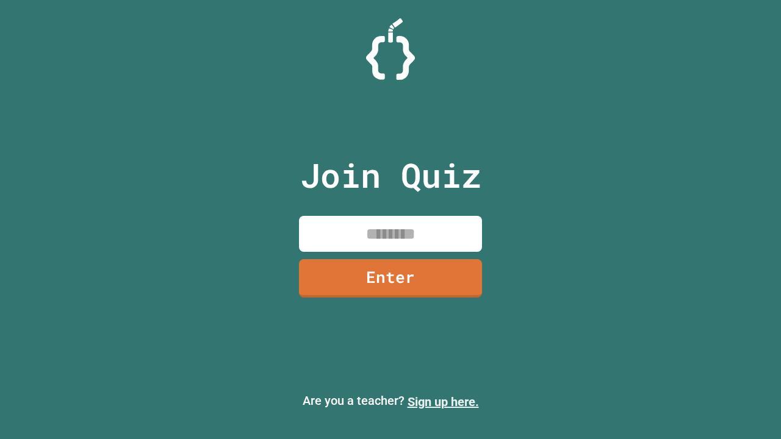
click at [443, 402] on link "Sign up here." at bounding box center [442, 402] width 71 height 15
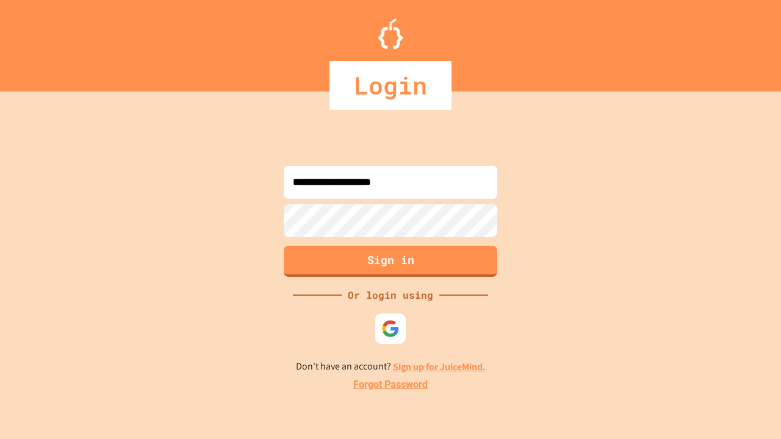
type input "**********"
